Goal: Communication & Community: Ask a question

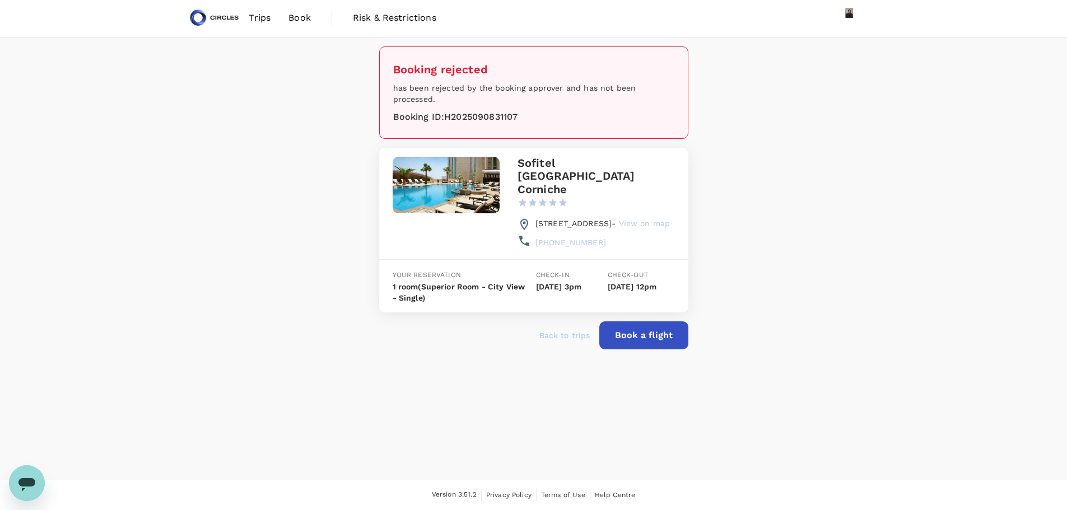
click at [30, 486] on icon "Open messaging window" at bounding box center [26, 484] width 17 height 13
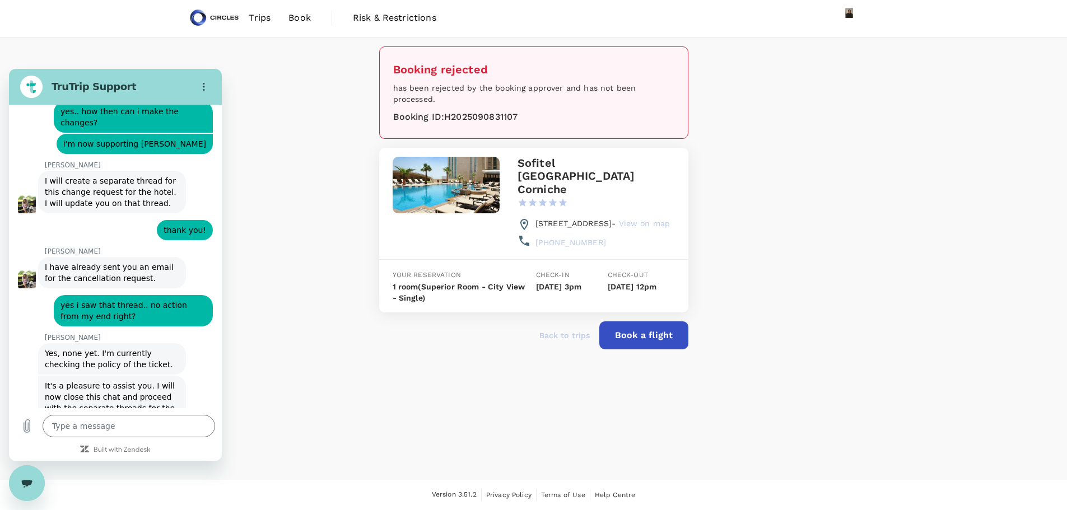
scroll to position [4203, 0]
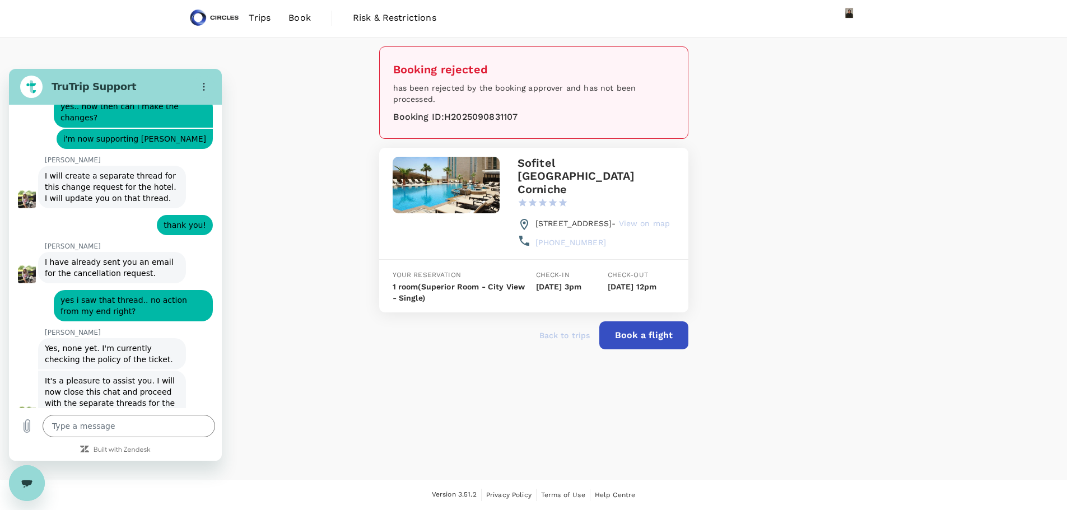
type input "Zizi"
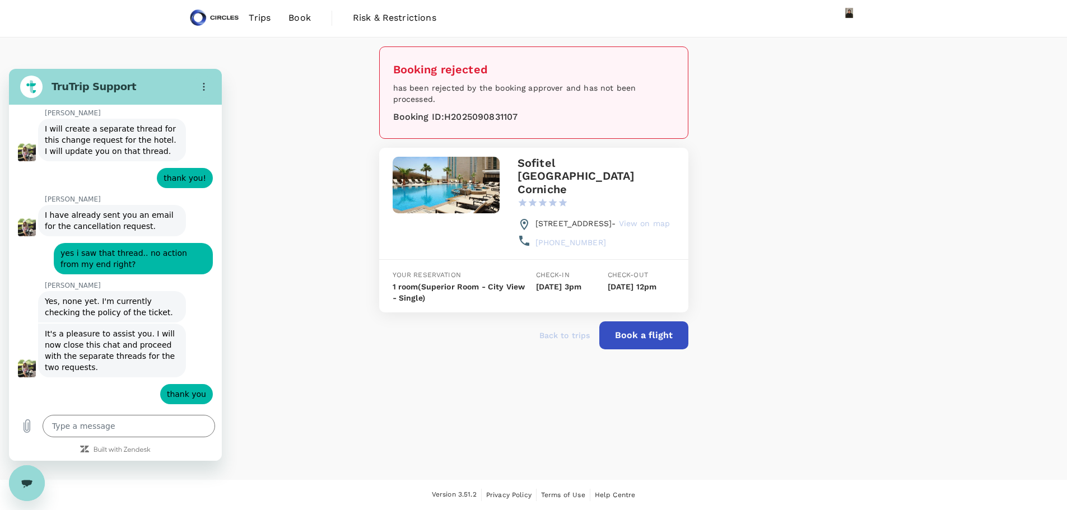
scroll to position [4252, 0]
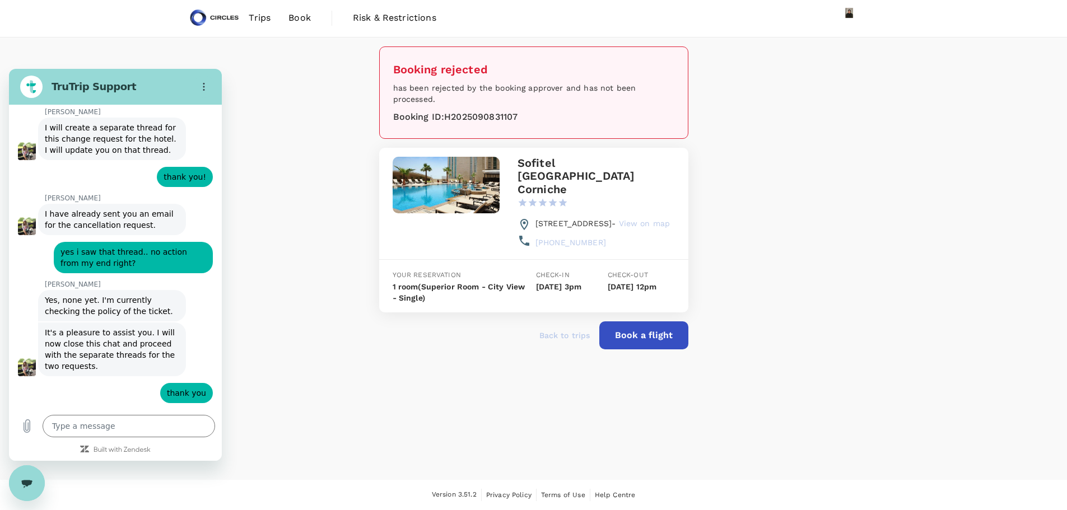
type input "[EMAIL_ADDRESS][DOMAIN_NAME]"
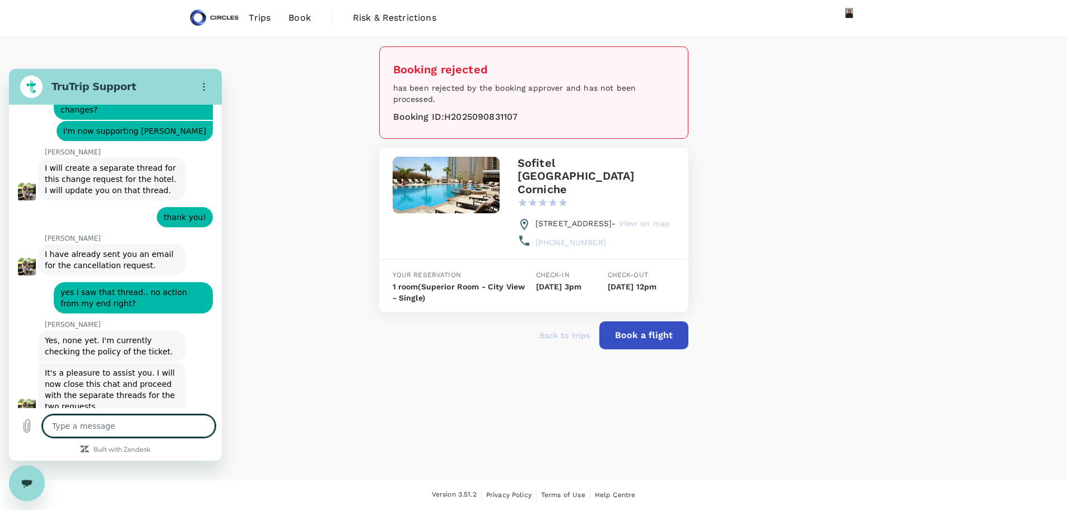
scroll to position [4236, 0]
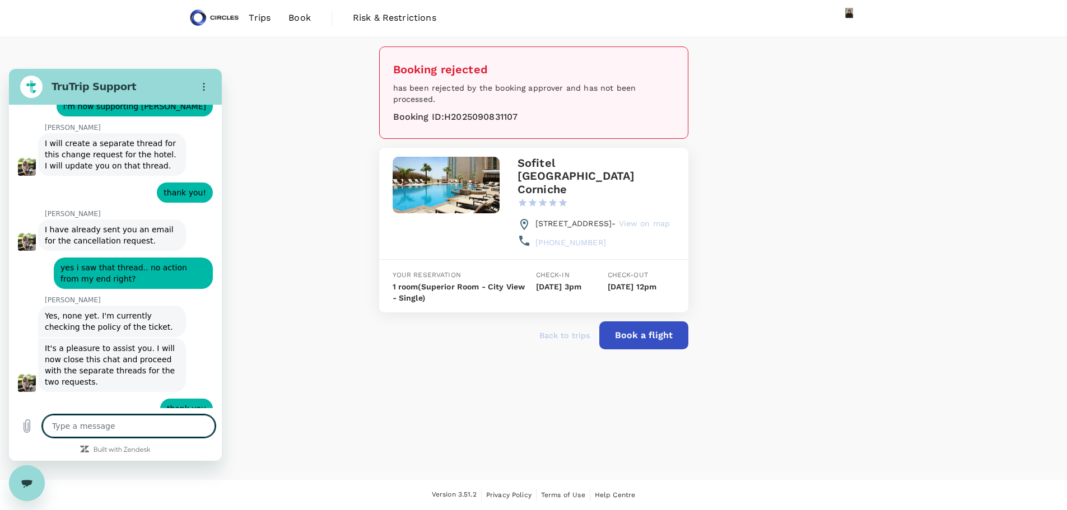
type textarea "x"
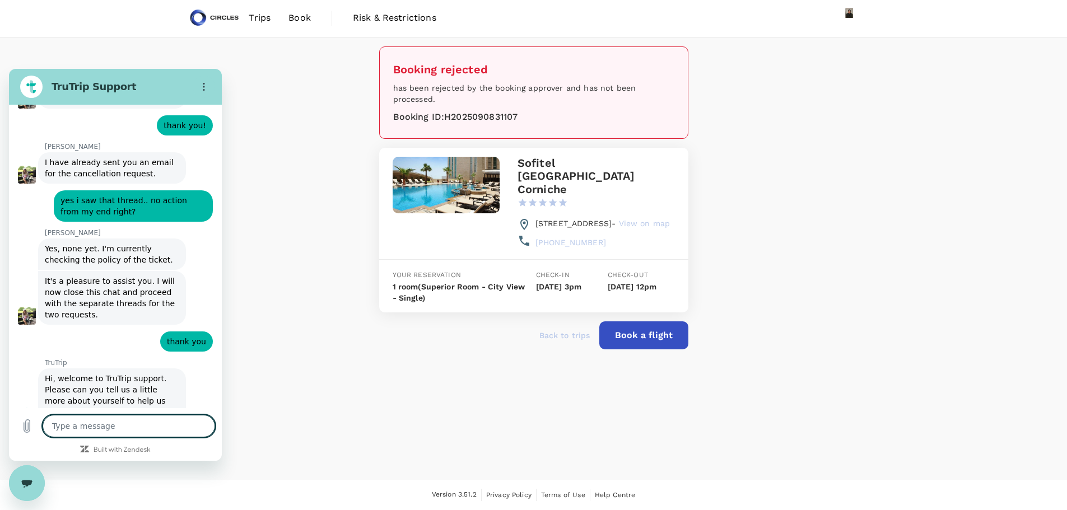
scroll to position [4305, 0]
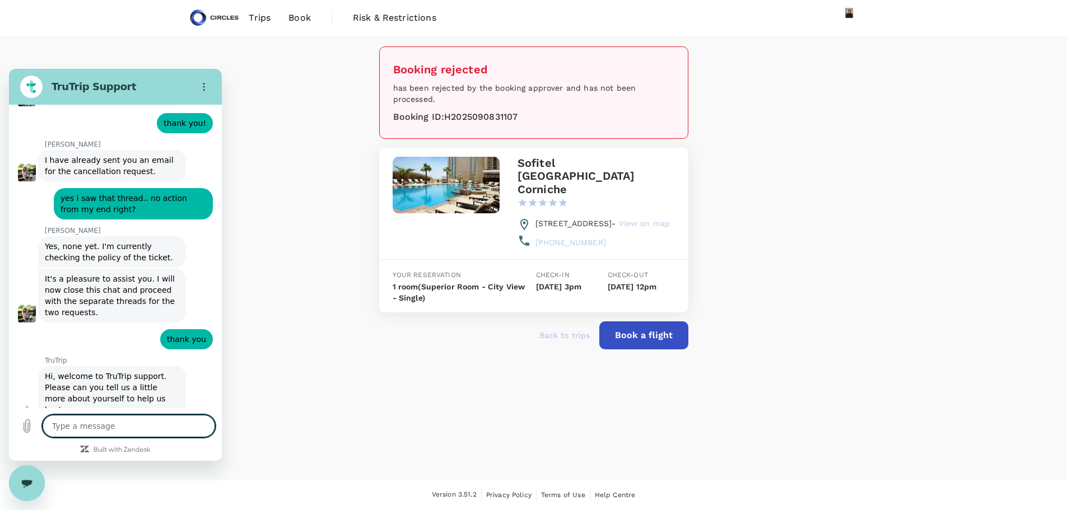
click at [105, 432] on textarea at bounding box center [129, 426] width 173 height 22
type textarea "h"
type textarea "x"
type textarea "hi"
type textarea "x"
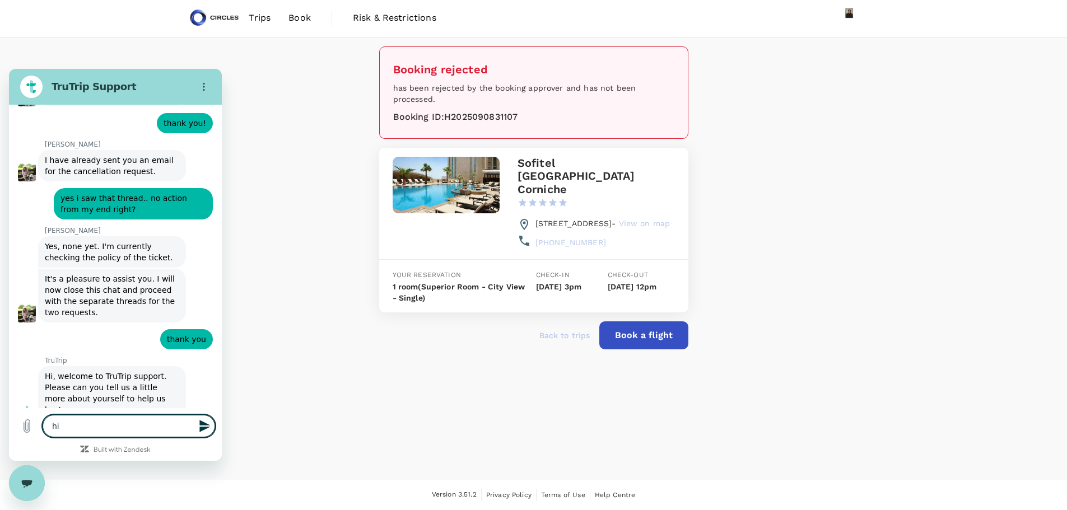
type textarea "hi."
type textarea "x"
type textarea "hi.."
type textarea "x"
type textarea "hi.."
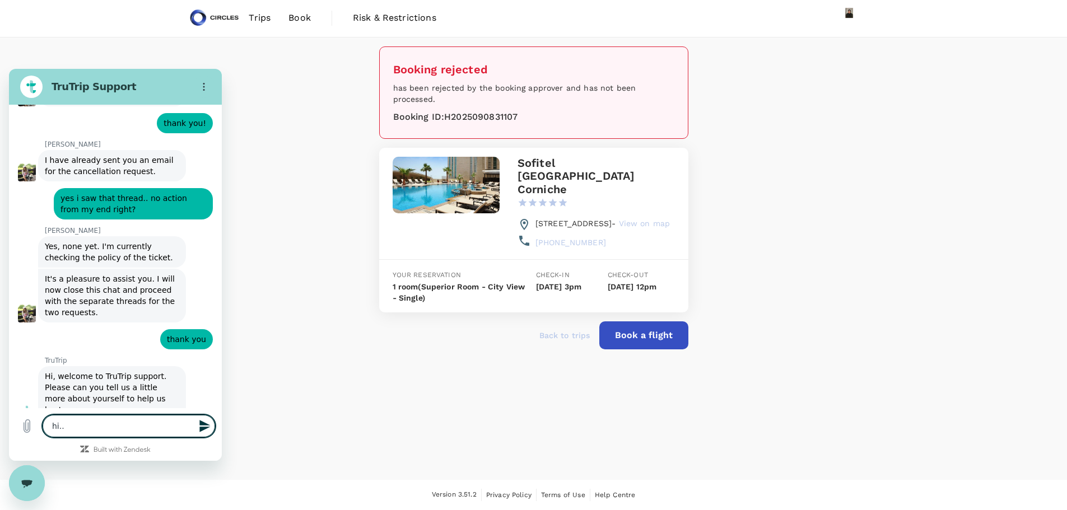
type textarea "x"
type textarea "hi.. i"
type textarea "x"
type textarea "hi.. i"
type textarea "x"
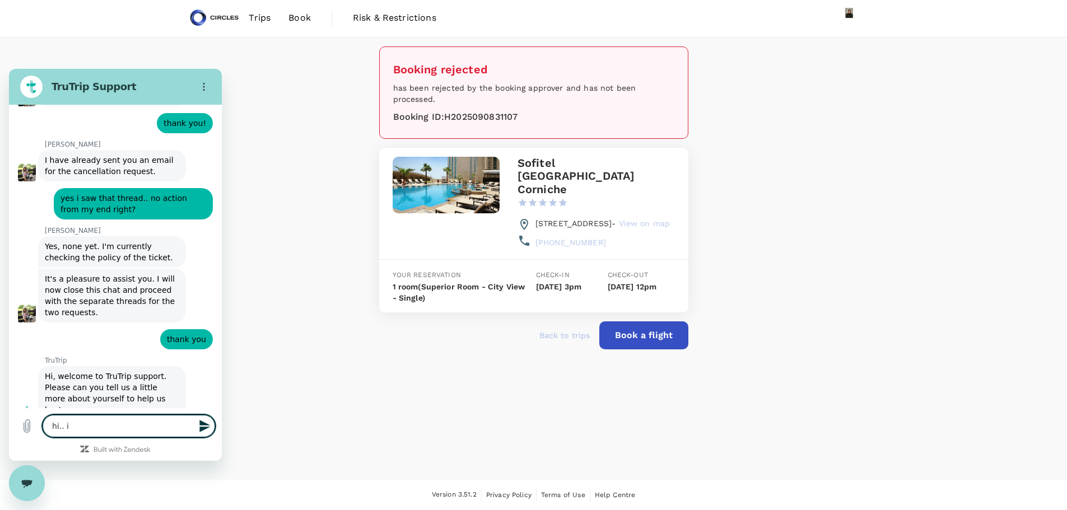
type textarea "hi.. i n"
type textarea "x"
type textarea "hi.. i ne"
type textarea "x"
type textarea "hi.. i nee"
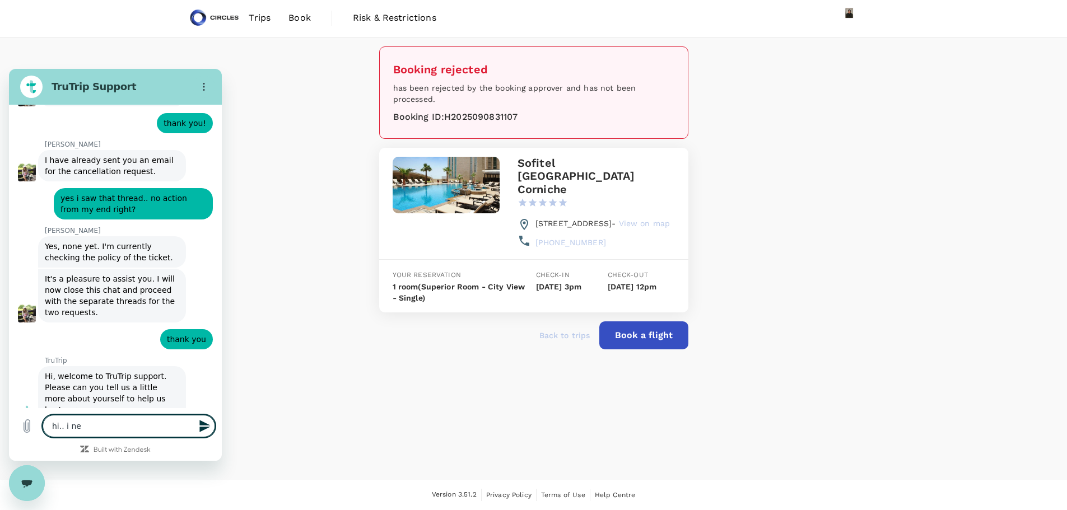
type textarea "x"
type textarea "hi.. i need"
type textarea "x"
type textarea "hi.. i need"
type textarea "x"
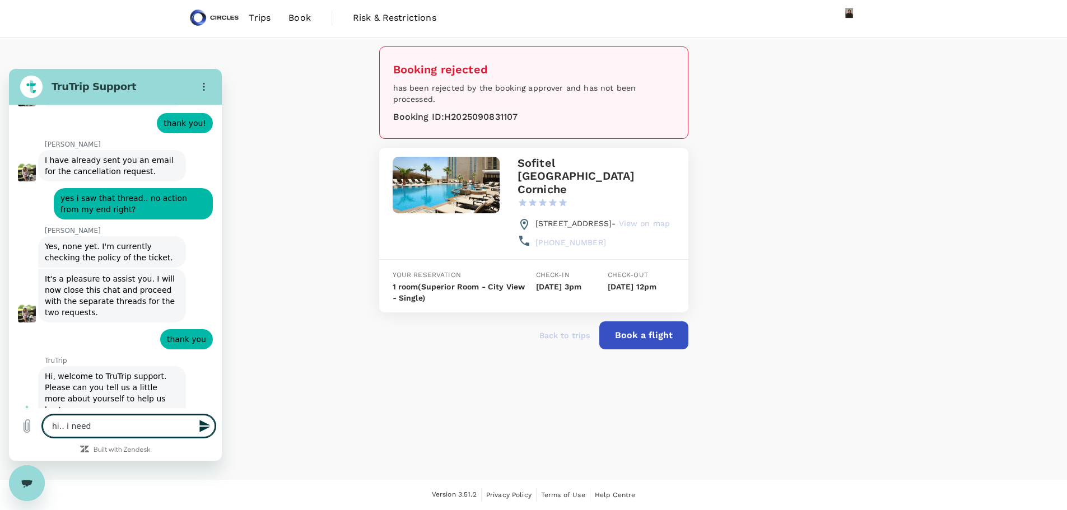
type textarea "hi.. i need t"
type textarea "x"
type textarea "hi.. i need to"
type textarea "x"
type textarea "hi.. i need to"
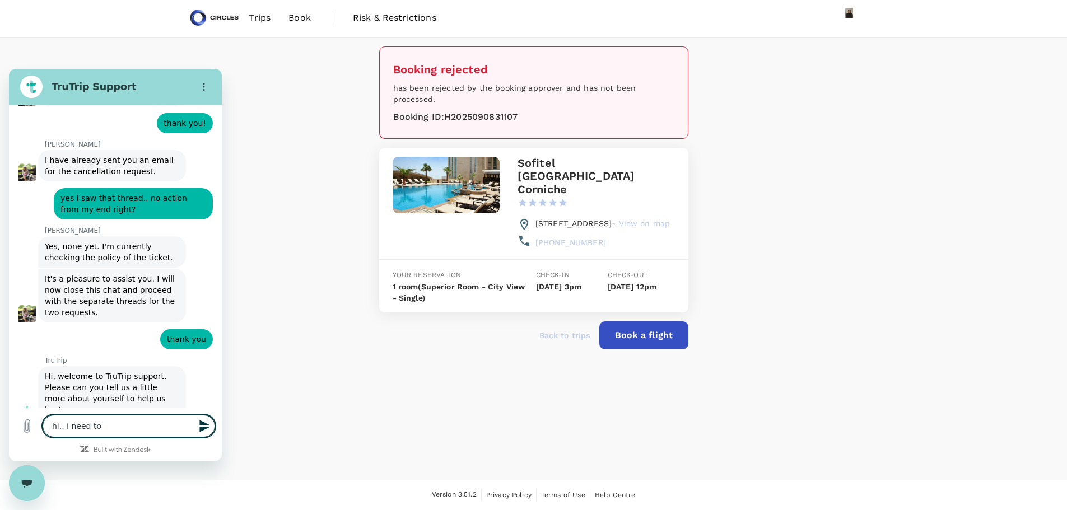
type textarea "x"
type textarea "hi.. i need to f"
type textarea "x"
type textarea "hi.. i need to fo"
type textarea "x"
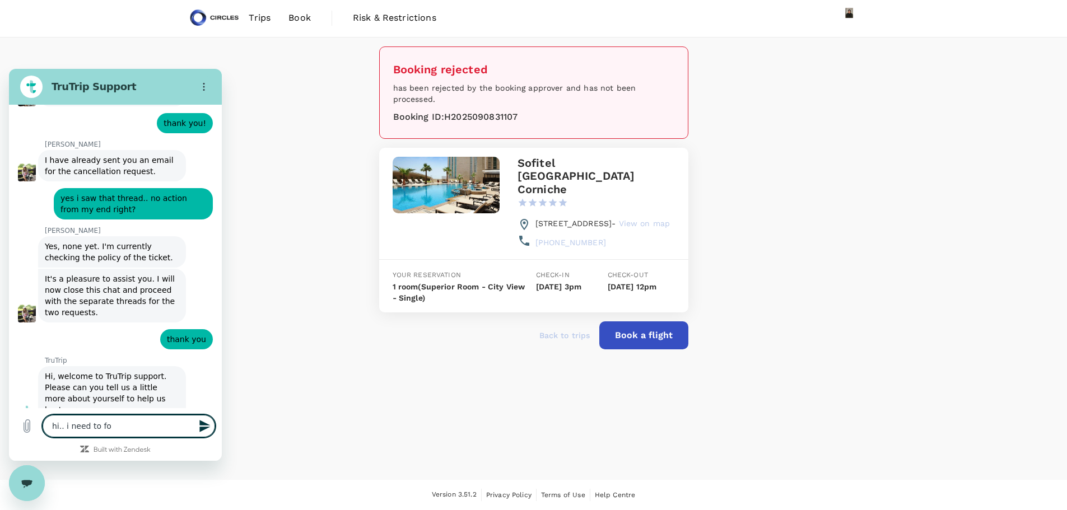
type textarea "hi.. i need to fol"
type textarea "x"
type textarea "hi.. i need to foll"
type textarea "x"
type textarea "hi.. i need to follo"
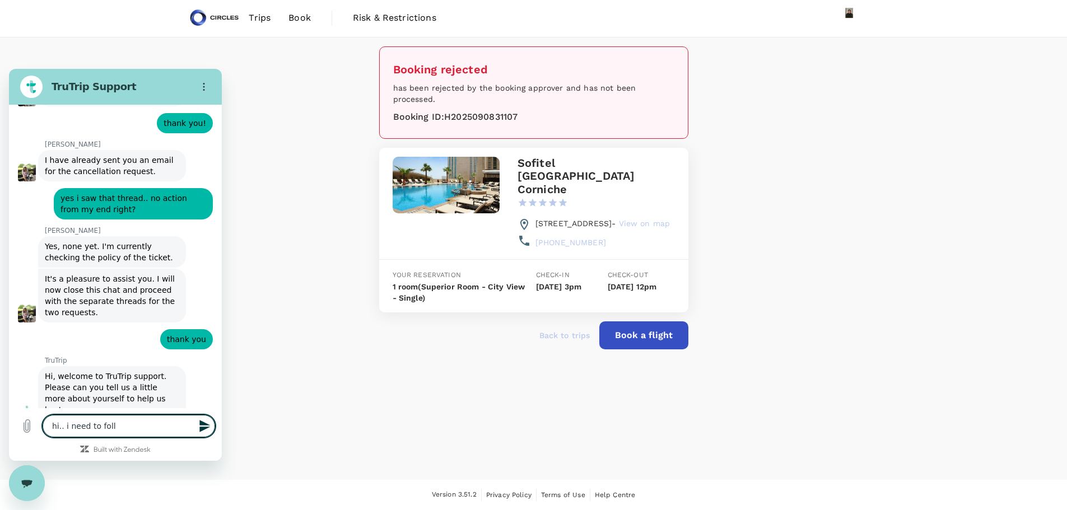
type textarea "x"
type textarea "hi.. i need to follow"
type textarea "x"
type textarea "hi.. i need to follow"
type textarea "x"
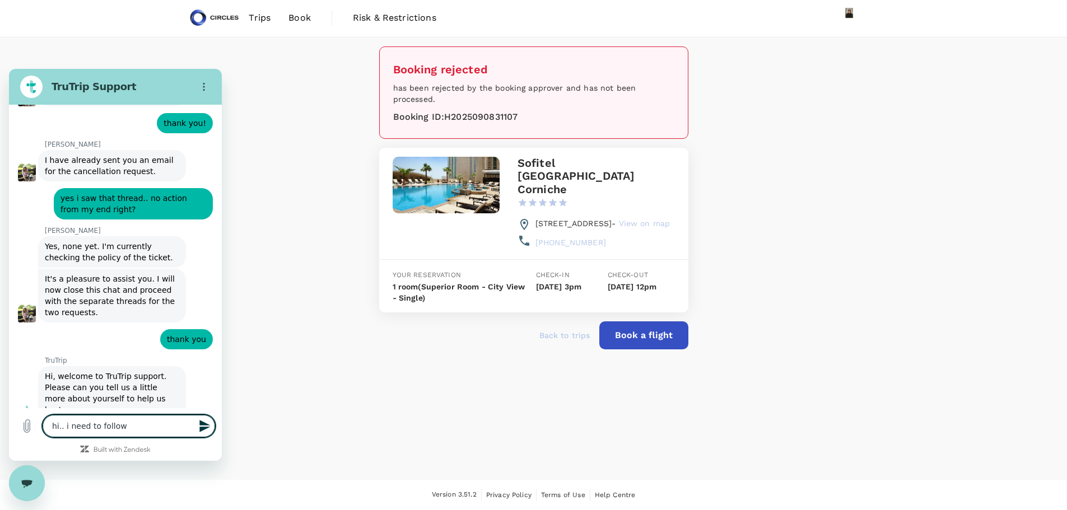
type textarea "hi.. i need to follow u"
type textarea "x"
type textarea "hi.. i need to follow up"
type textarea "x"
type textarea "hi.. i need to follow up"
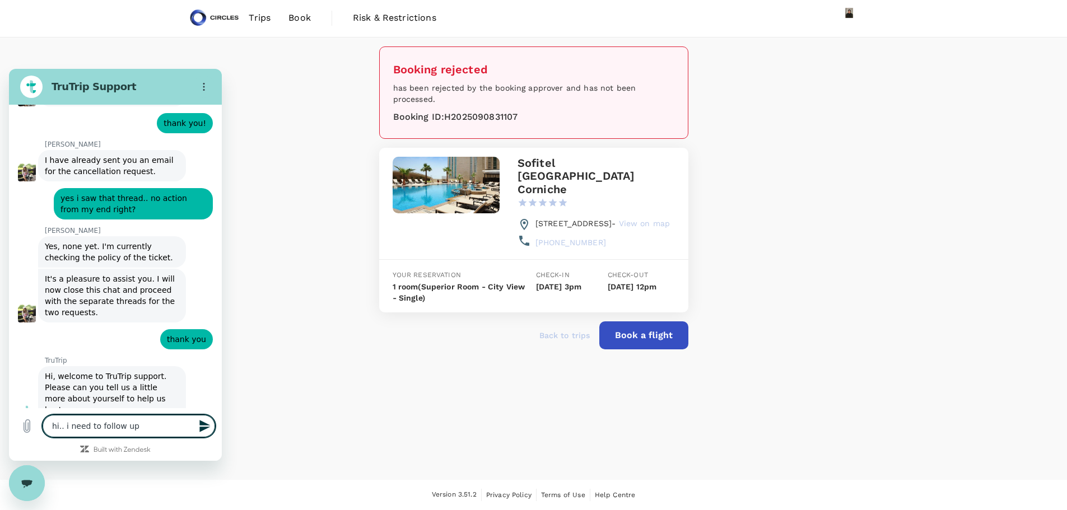
type textarea "x"
type textarea "hi.. i need to follow up o"
type textarea "x"
type textarea "hi.. i need to follow up on"
type textarea "x"
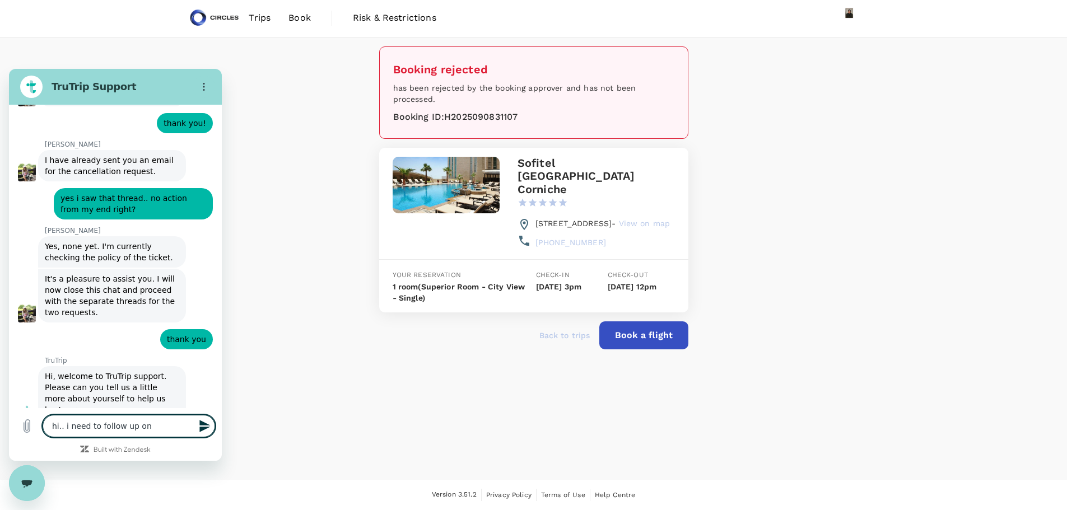
type textarea "hi.. i need to follow up on"
type textarea "x"
type textarea "hi.. i need to follow up on t"
type textarea "x"
type textarea "hi.. i need to follow up on th"
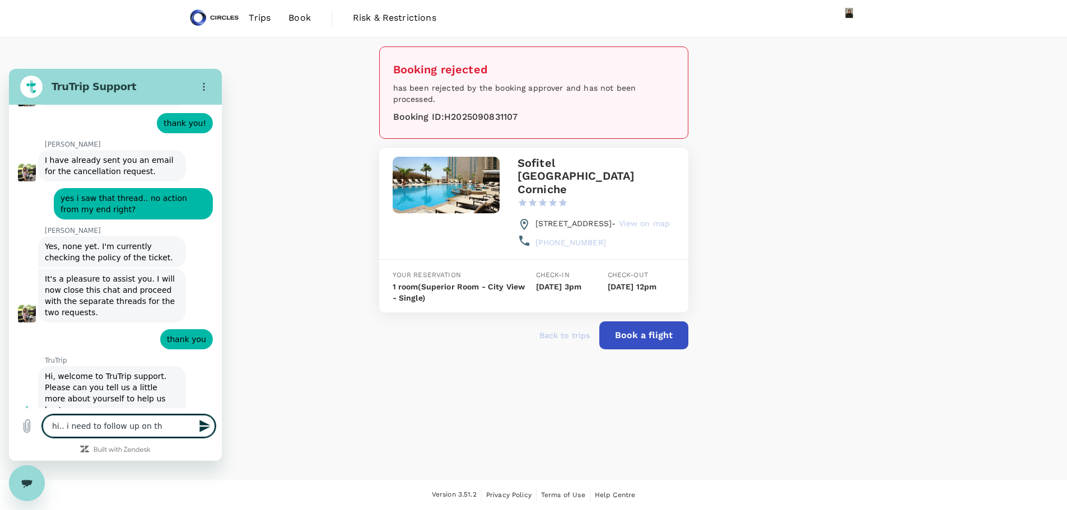
type textarea "x"
type textarea "hi.. i need to follow up on the"
type textarea "x"
type textarea "hi.. i need to follow up on the"
type textarea "x"
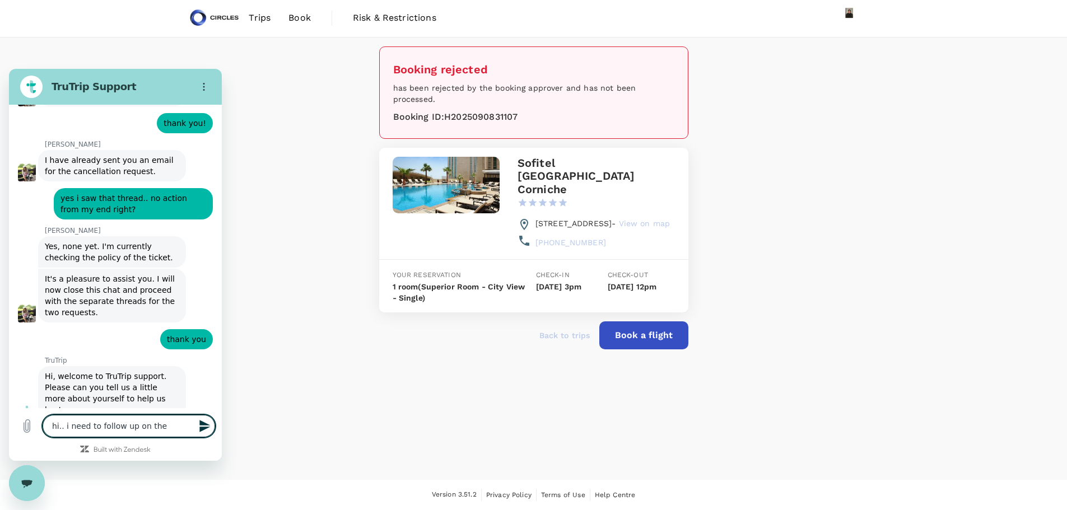
type textarea "hi.. i need to follow up on the h"
type textarea "x"
type textarea "hi.. i need to follow up on the ho"
type textarea "x"
type textarea "hi.. i need to follow up on the hot"
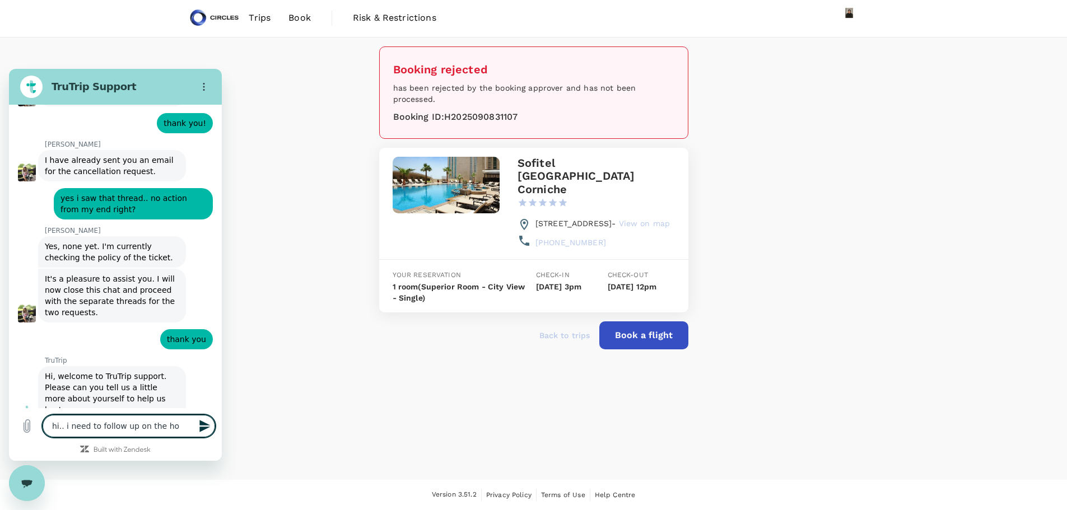
type textarea "x"
type textarea "hi.. i need to follow up on the hote"
type textarea "x"
type textarea "hi.. i need to follow up on the hotel"
type textarea "x"
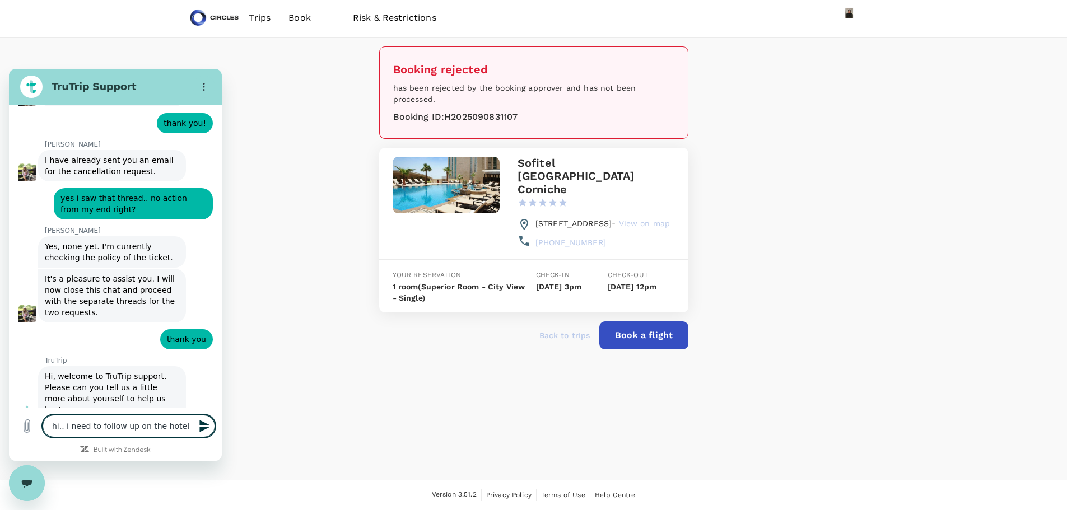
type textarea "hi.. i need to follow up on the hotel"
type textarea "x"
type textarea "hi.. i need to follow up on the hotel c"
type textarea "x"
type textarea "hi.. i need to follow up on the hotel ch"
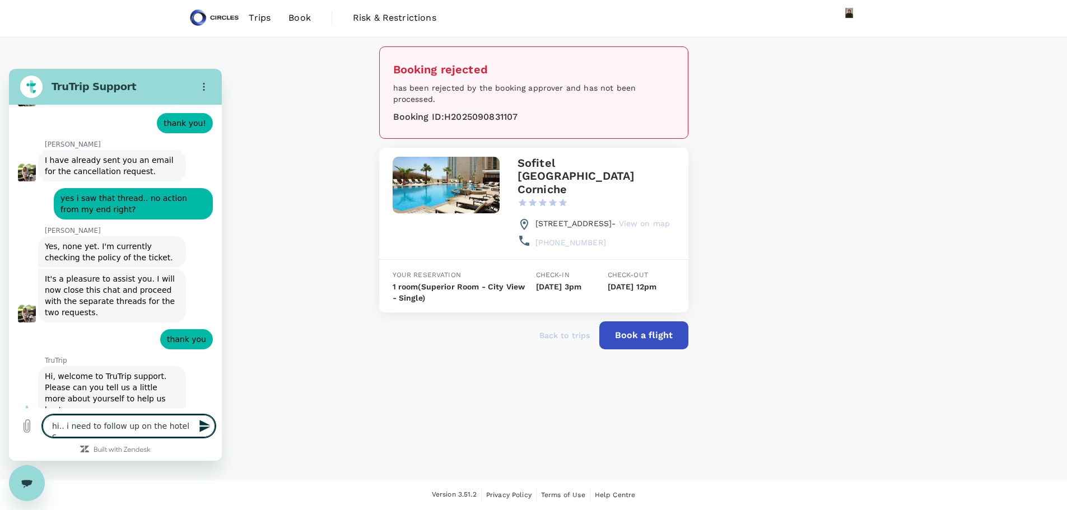
type textarea "x"
type textarea "hi.. i need to follow up on the [GEOGRAPHIC_DATA]"
type textarea "x"
type textarea "hi.. i need to follow up on the [GEOGRAPHIC_DATA]"
type textarea "x"
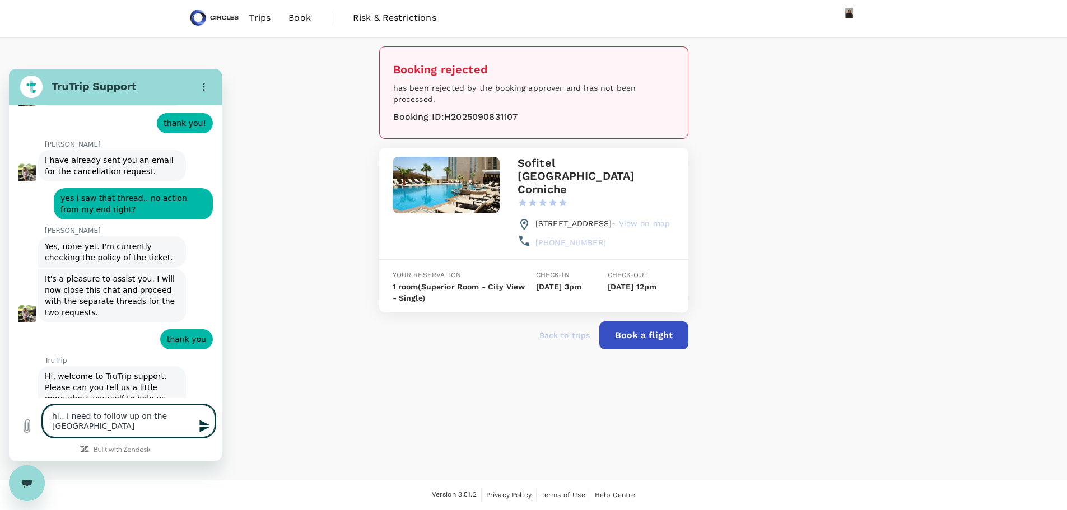
type textarea "hi.. i need to follow up on the [GEOGRAPHIC_DATA][PERSON_NAME]"
type textarea "x"
type textarea "hi.. i need to follow up on the hotel change"
type textarea "x"
type textarea "hi.. i need to follow up on the hotel changes"
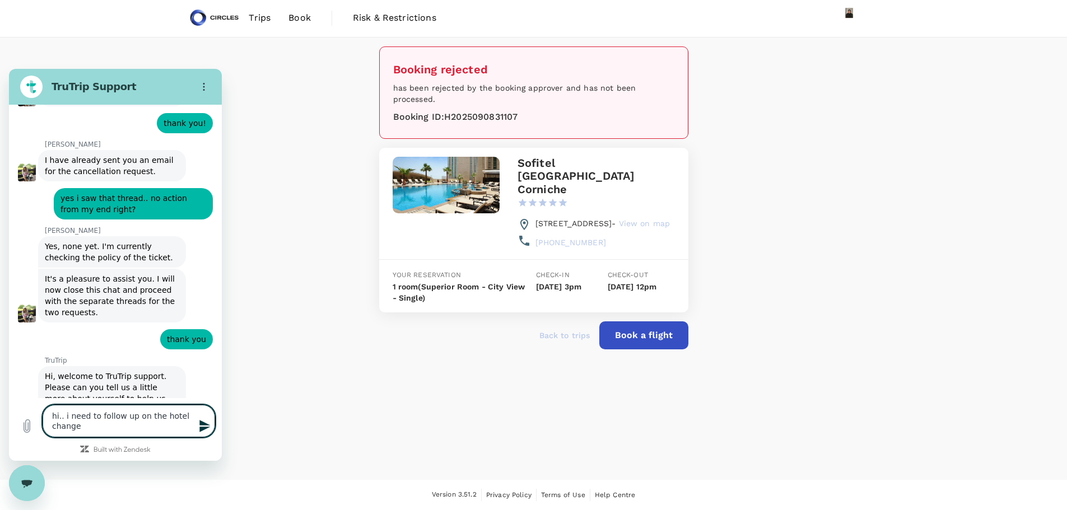
type textarea "x"
type textarea "hi.. i need to follow up on the hotel changesj"
type textarea "x"
type textarea "hi.. i need to follow up on the hotel changes"
type textarea "x"
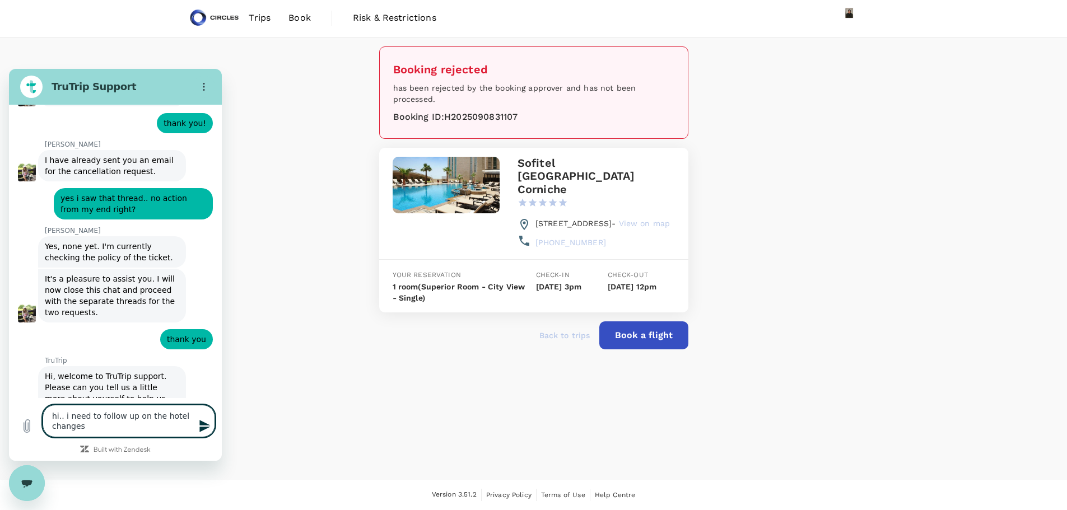
type textarea "hi.. i need to follow up on the hotel changes"
type textarea "x"
type textarea "hi.. i need to follow up on the hotel changes a"
type textarea "x"
type textarea "hi.. i need to follow up on the hotel changes an"
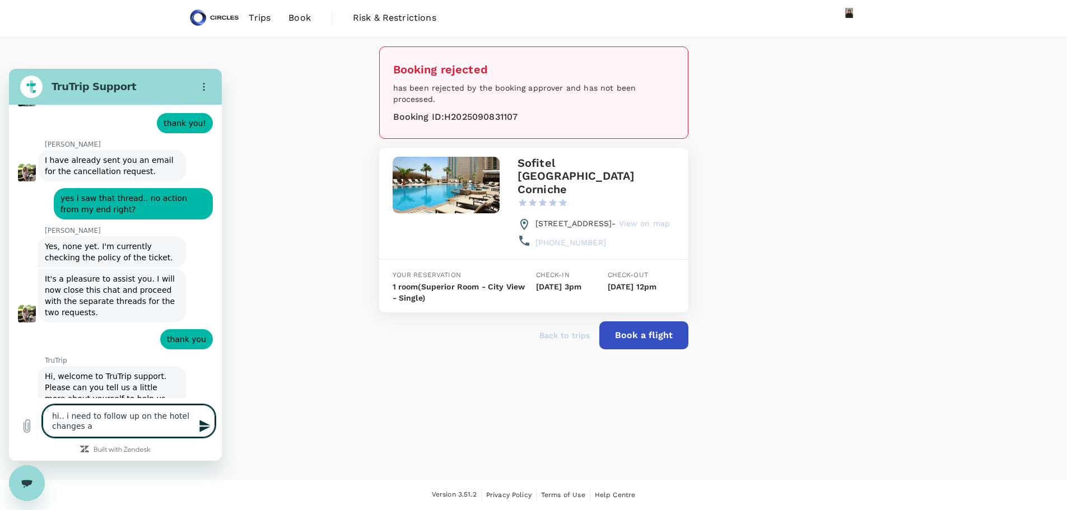
type textarea "x"
type textarea "hi.. i need to follow up on the hotel changes and"
type textarea "x"
type textarea "hi.. i need to follow up on the hotel changes and"
type textarea "x"
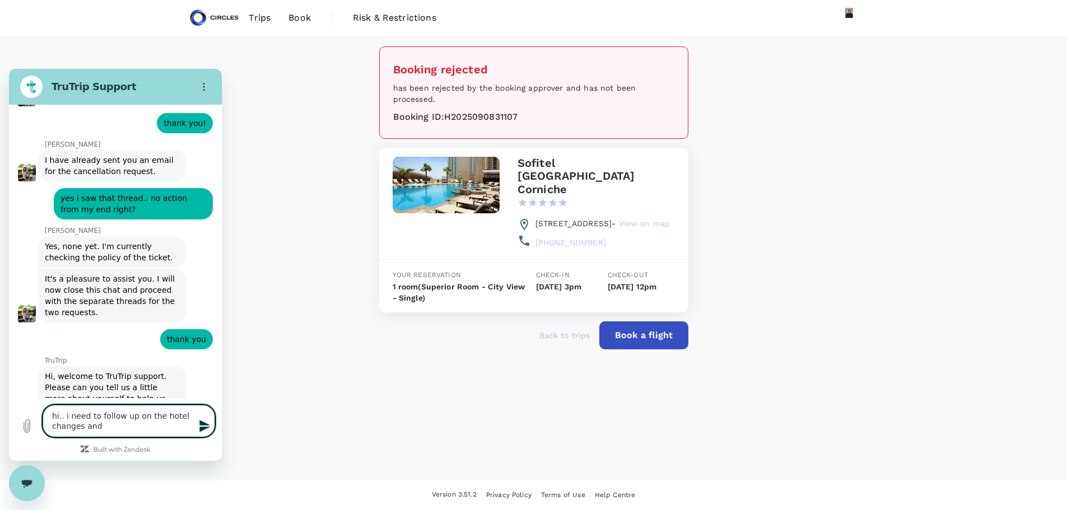
type textarea "hi.. i need to follow up on the hotel changes and n"
type textarea "x"
type textarea "hi.. i need to follow up on the hotel changes and ne"
type textarea "x"
type textarea "hi.. i need to follow up on the hotel changes and new"
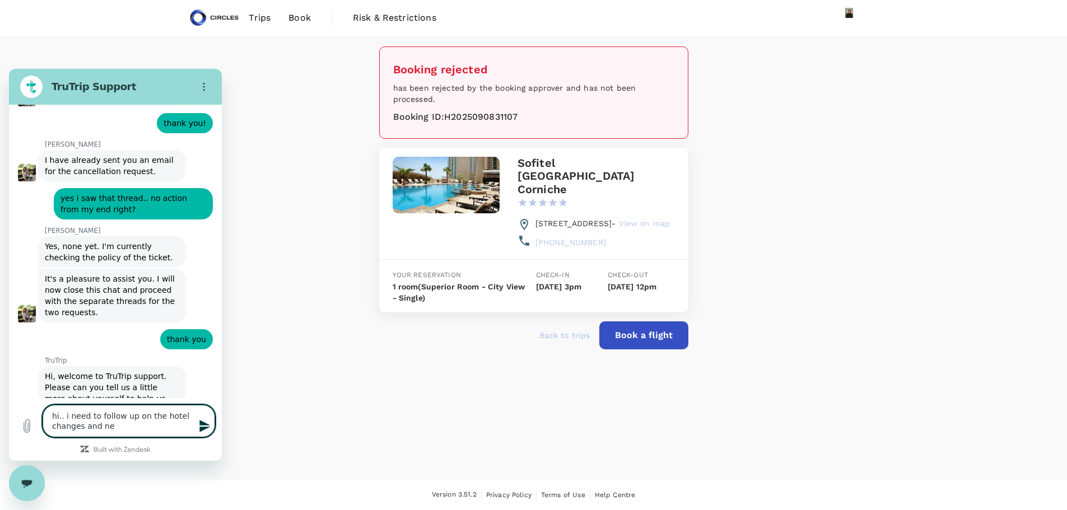
type textarea "x"
type textarea "hi.. i need to follow up on the hotel changes and new"
type textarea "x"
type textarea "hi.. i need to follow up on the hotel changes and new r"
type textarea "x"
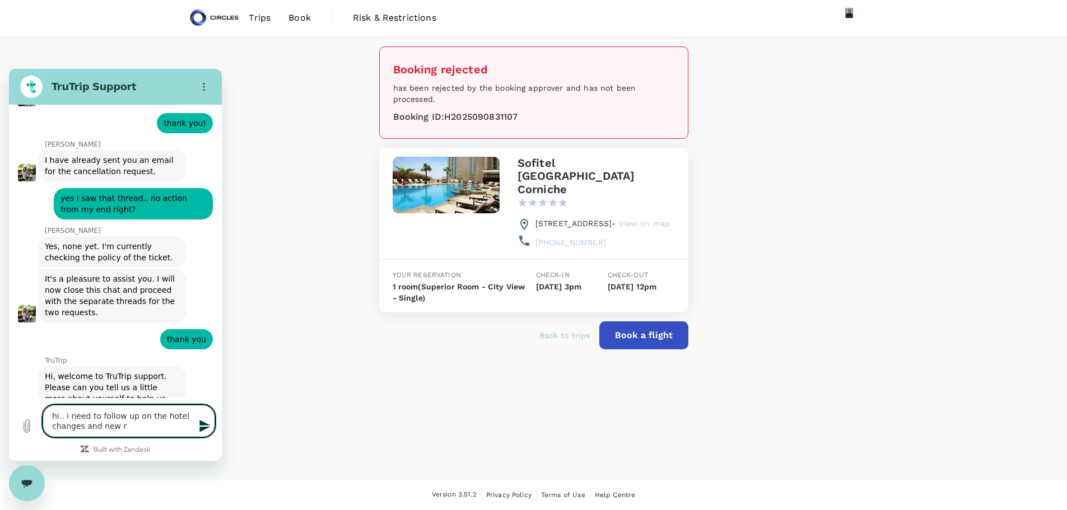
type textarea "hi.. i need to follow up on the hotel changes and new re"
type textarea "x"
type textarea "hi.. i need to follow up on the hotel changes and new req"
type textarea "x"
type textarea "hi.. i need to follow up on the hotel changes and new requ"
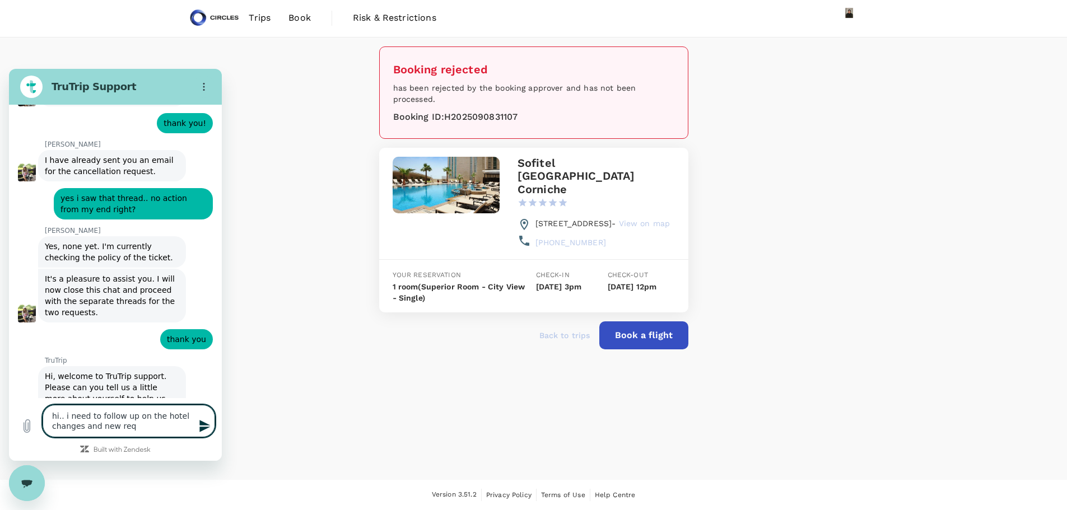
type textarea "x"
type textarea "hi.. i need to follow up on the hotel changes and new reque"
type textarea "x"
type textarea "hi.. i need to follow up on the hotel changes and new reques"
type textarea "x"
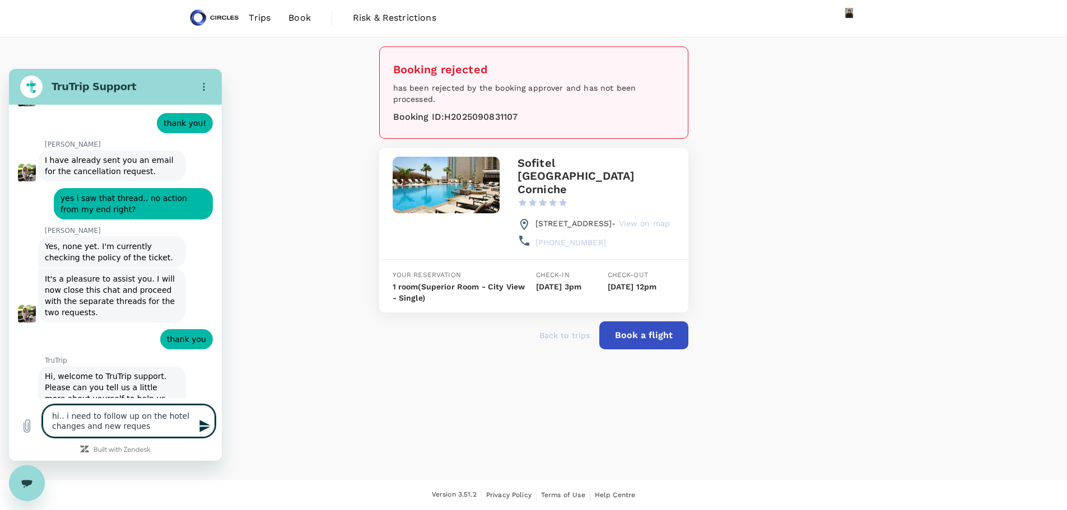
type textarea "hi.. i need to follow up on the hotel changes and new request"
type textarea "x"
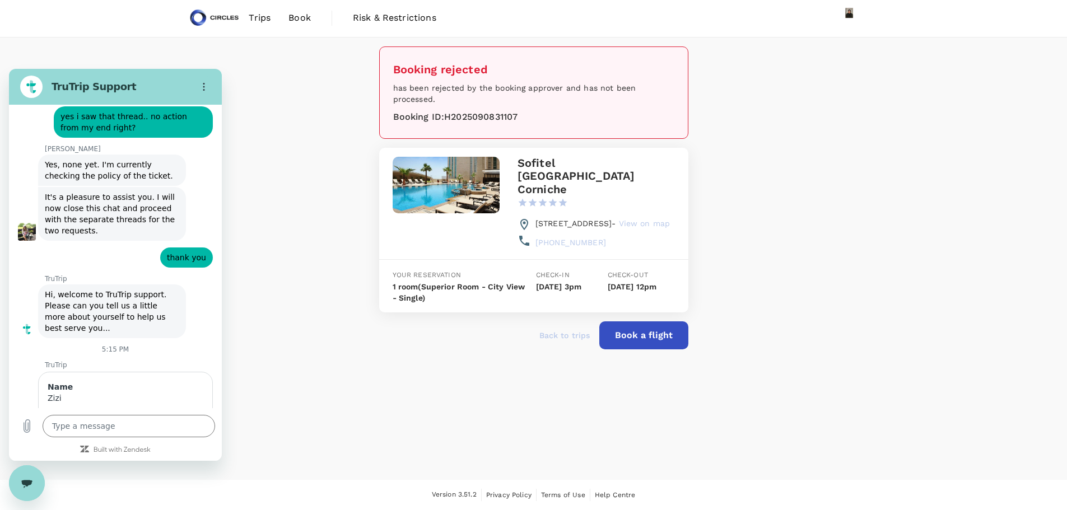
scroll to position [4386, 0]
type textarea "x"
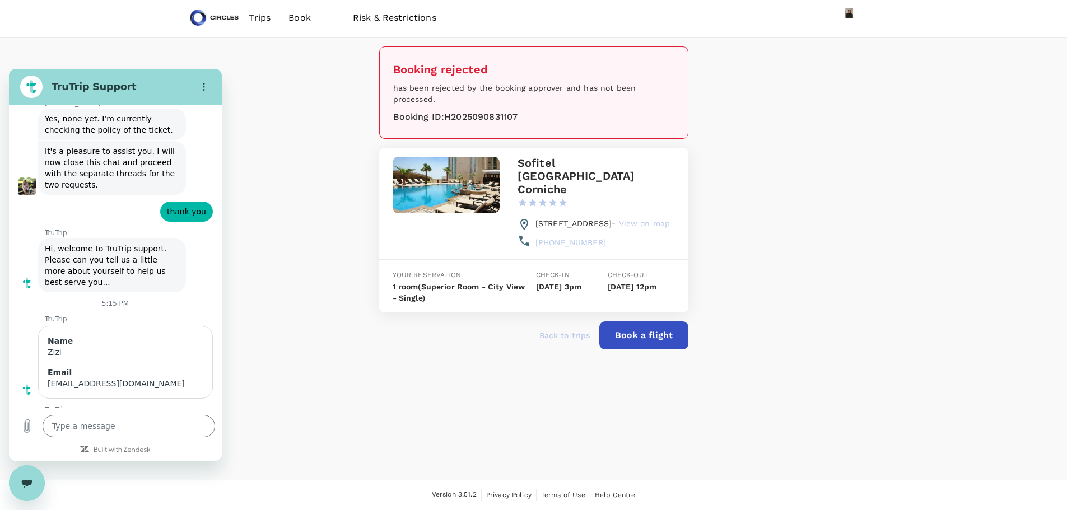
scroll to position [4435, 0]
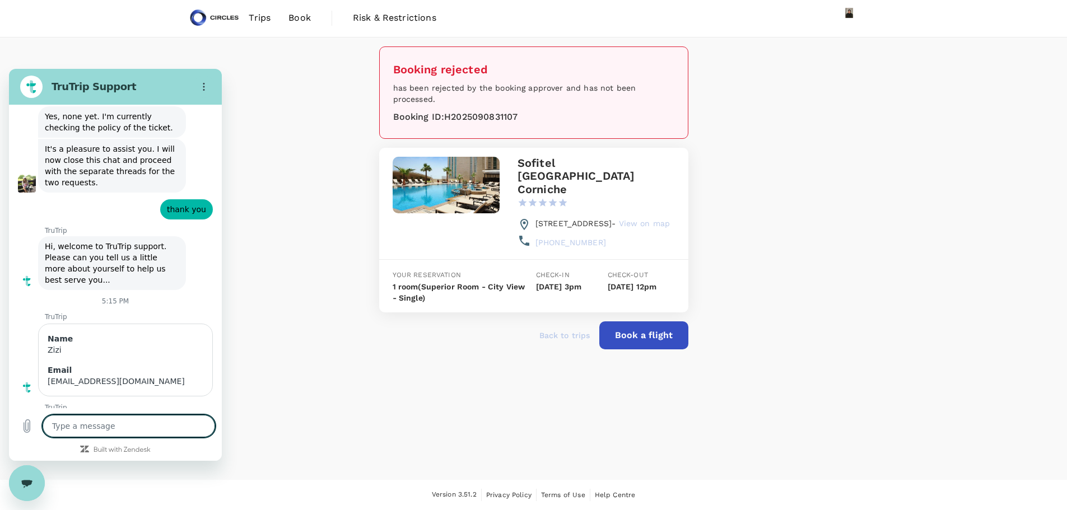
click at [97, 421] on textarea at bounding box center [129, 426] width 173 height 22
click at [106, 428] on textarea at bounding box center [129, 426] width 173 height 22
type textarea "n"
type textarea "x"
type textarea "no"
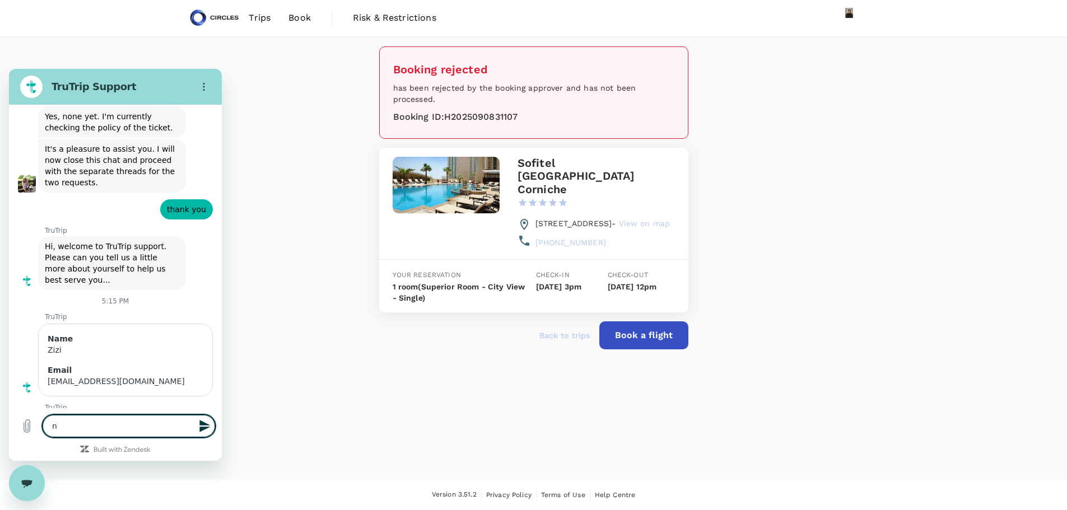
type textarea "x"
type textarea "not"
type textarea "x"
type textarea "note"
type textarea "x"
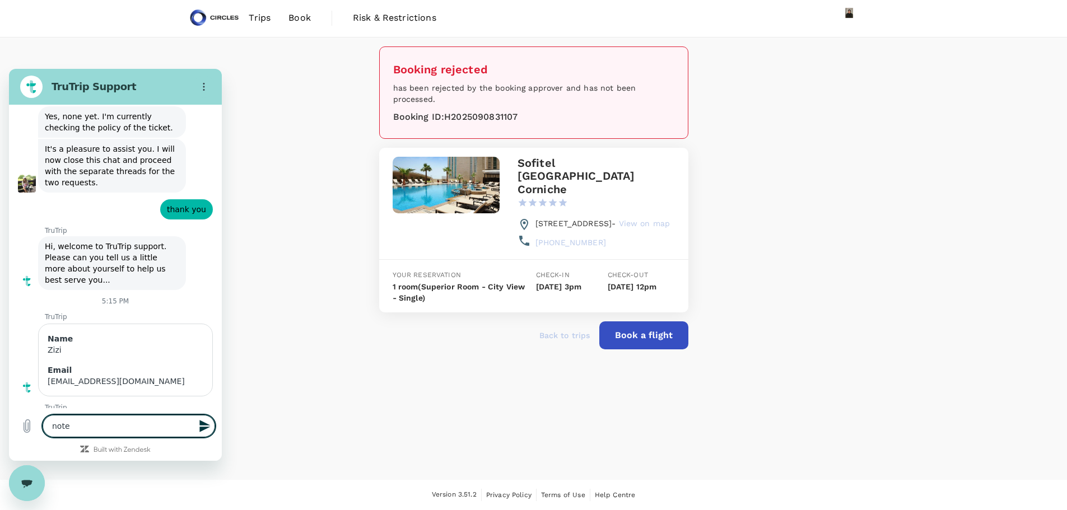
type textarea "noted"
type textarea "x"
type textarea "noted"
type textarea "x"
type textarea "noted a"
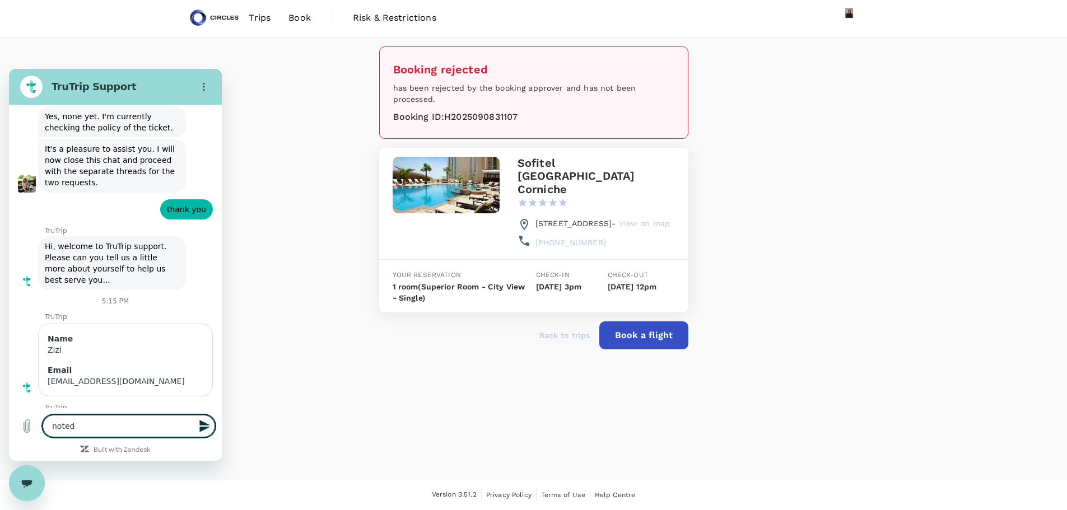
type textarea "x"
type textarea "noted an"
type textarea "x"
type textarea "noted and"
type textarea "x"
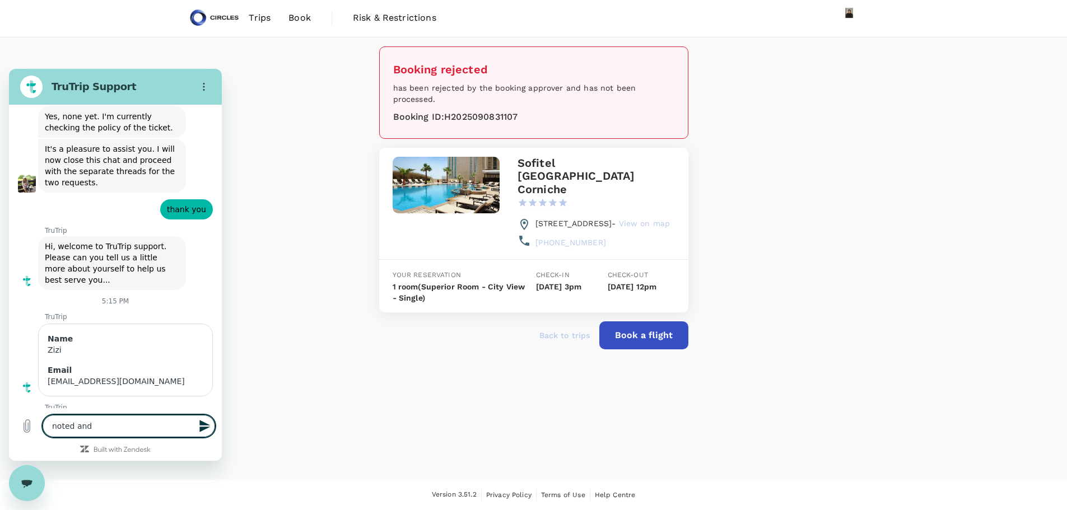
type textarea "noted and"
type textarea "x"
type textarea "noted and t"
type textarea "x"
type textarea "noted and th"
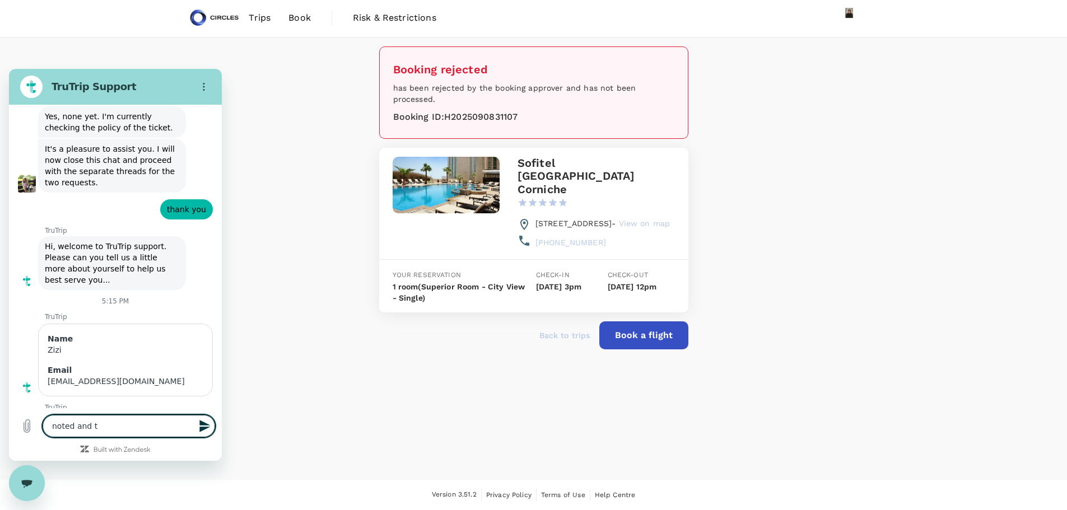
type textarea "x"
type textarea "noted and tha"
type textarea "x"
type textarea "noted and than"
type textarea "x"
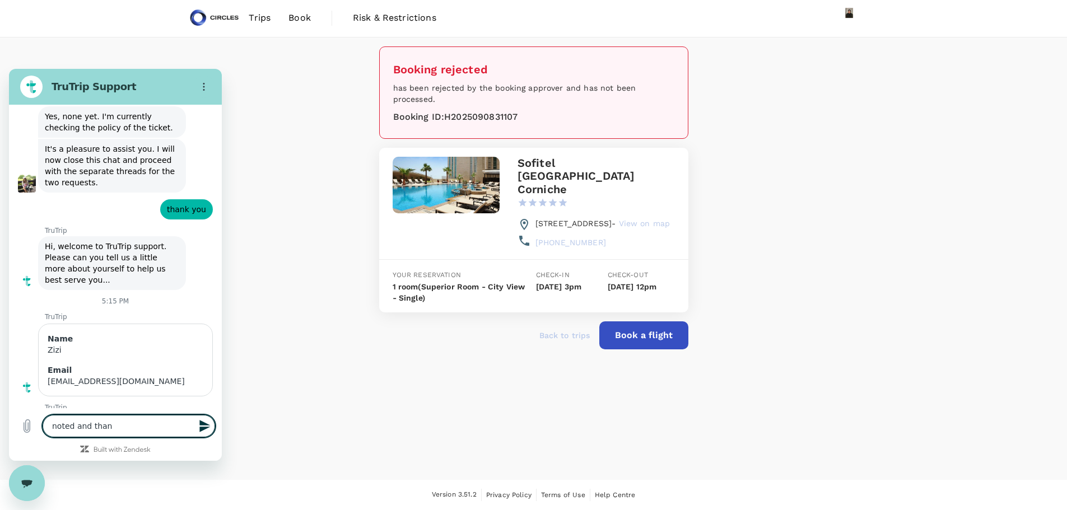
type textarea "noted and thank"
type textarea "x"
type textarea "noted and thank"
type textarea "x"
type textarea "noted and thank y"
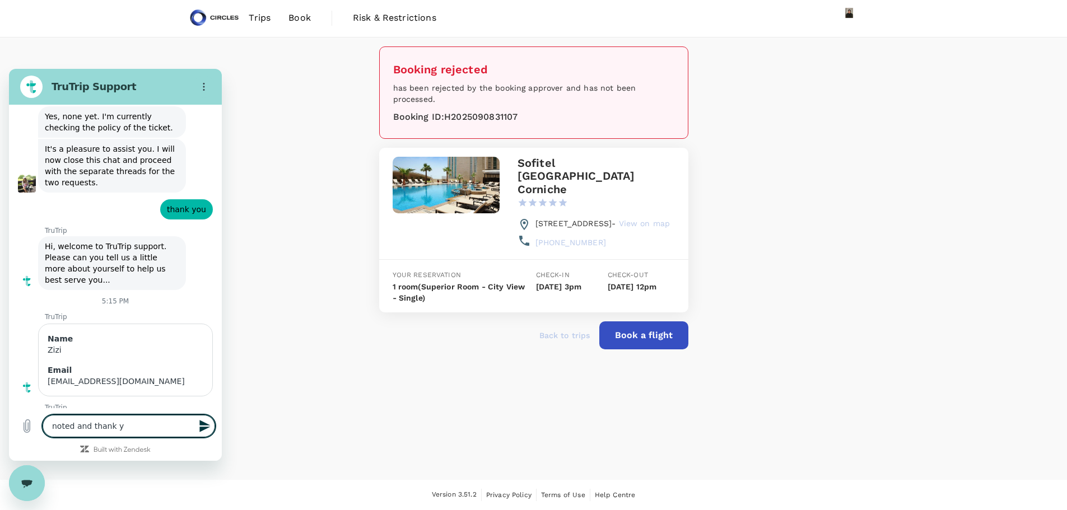
type textarea "x"
type textarea "noted and thank yo"
type textarea "x"
type textarea "noted and thank you"
type textarea "x"
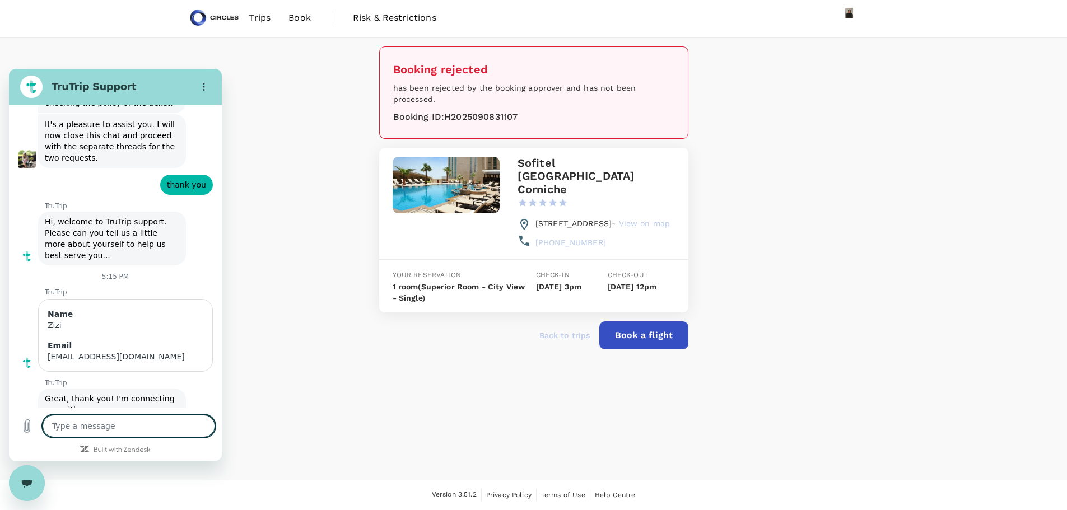
scroll to position [4462, 0]
type textarea "x"
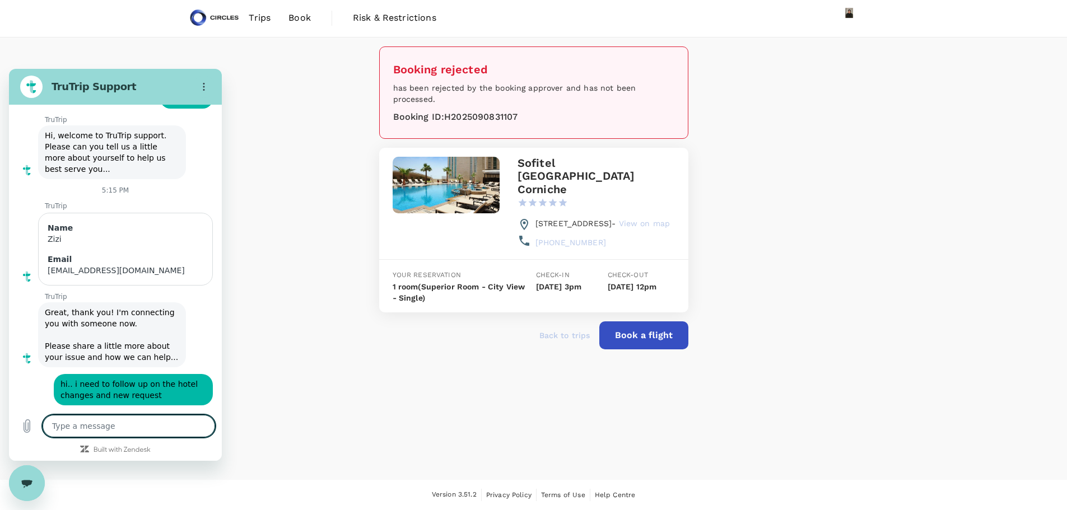
scroll to position [4548, 0]
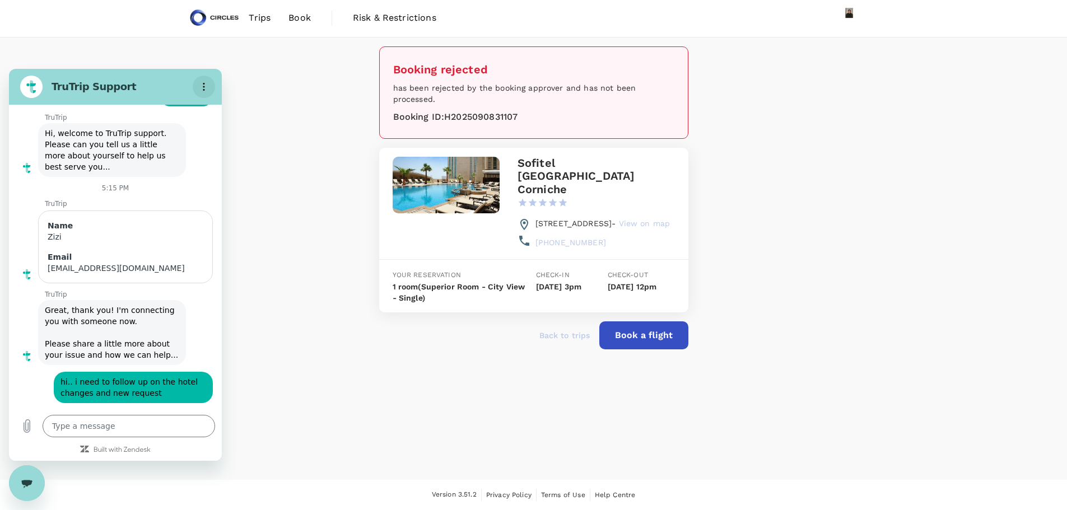
click at [207, 77] on button "Options menu" at bounding box center [204, 87] width 22 height 22
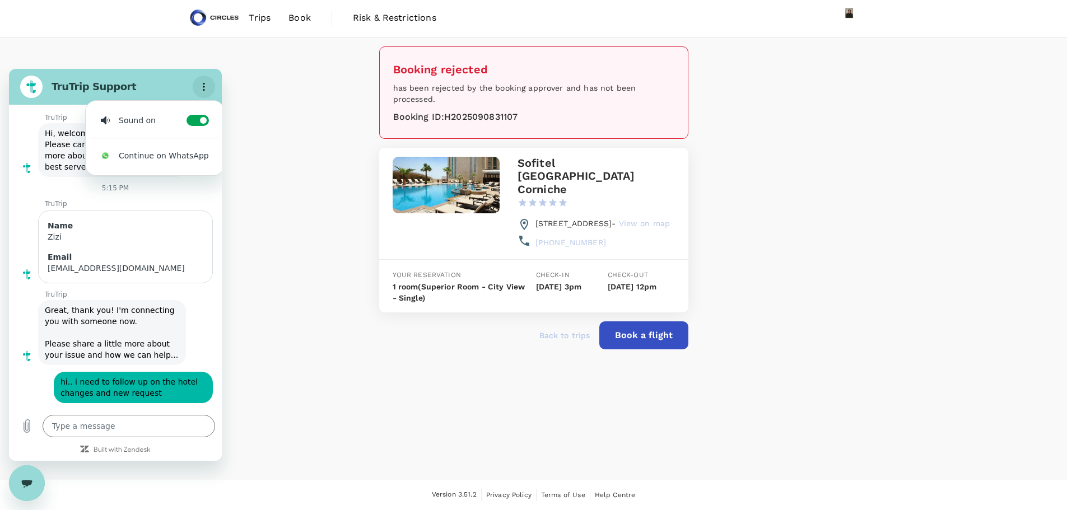
click at [207, 76] on button "Options menu" at bounding box center [204, 87] width 22 height 22
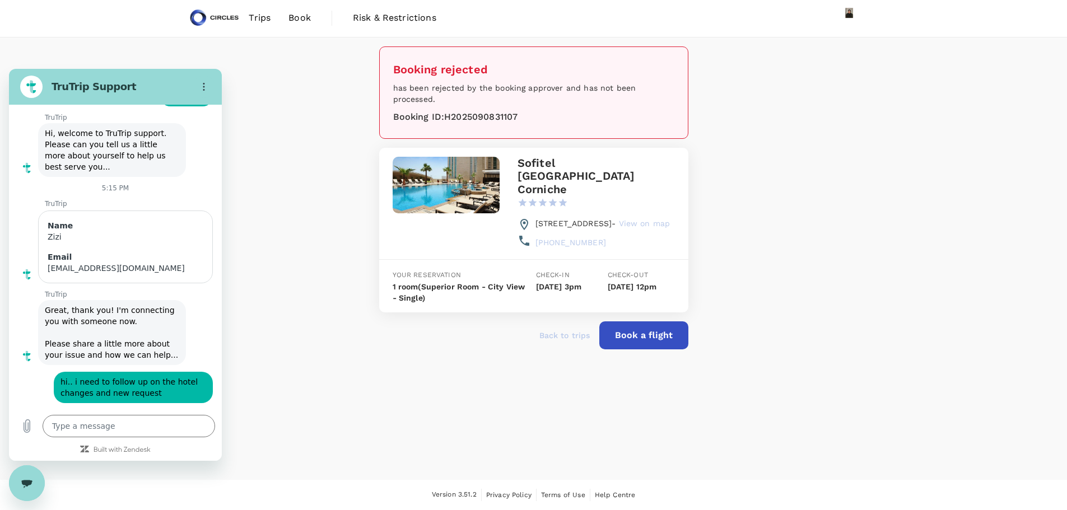
click at [320, 113] on div "Booking rejected has been rejected by the booking approver and has not been pro…" at bounding box center [533, 259] width 1067 height 442
click at [263, 25] on link "Trips" at bounding box center [260, 18] width 40 height 38
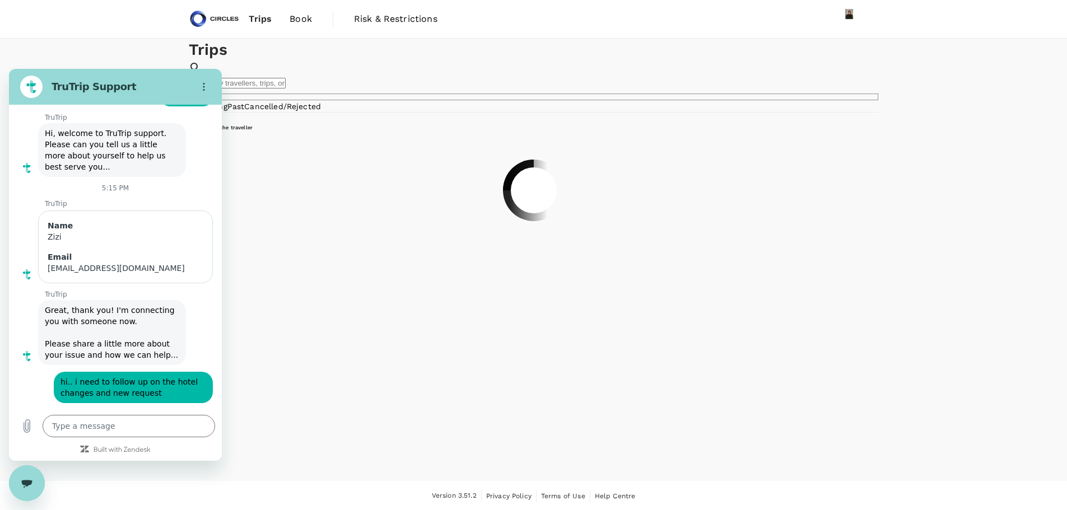
click at [74, 86] on h2 "TruTrip Support" at bounding box center [120, 86] width 137 height 13
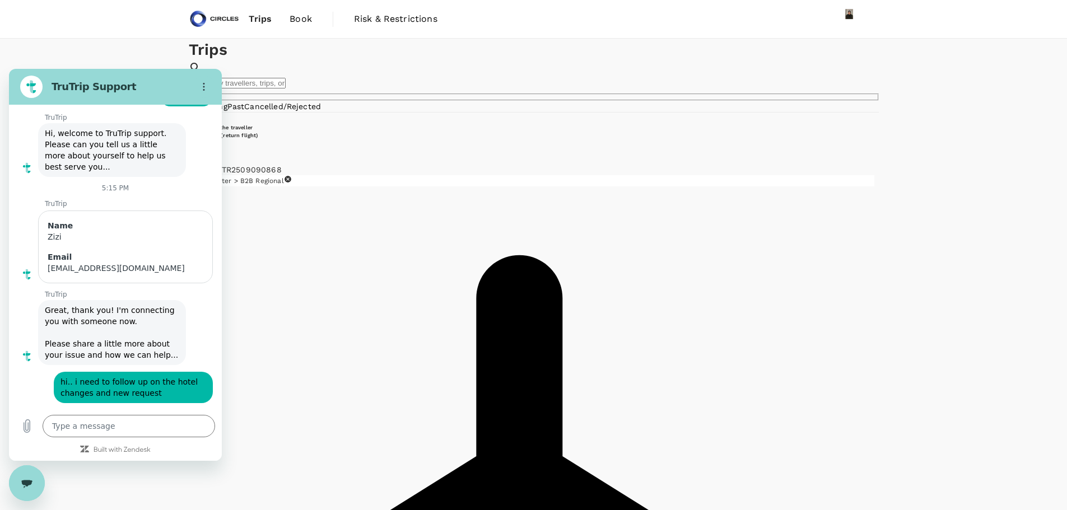
click at [272, 20] on link "Trips" at bounding box center [260, 19] width 41 height 38
